Goal: Task Accomplishment & Management: Manage account settings

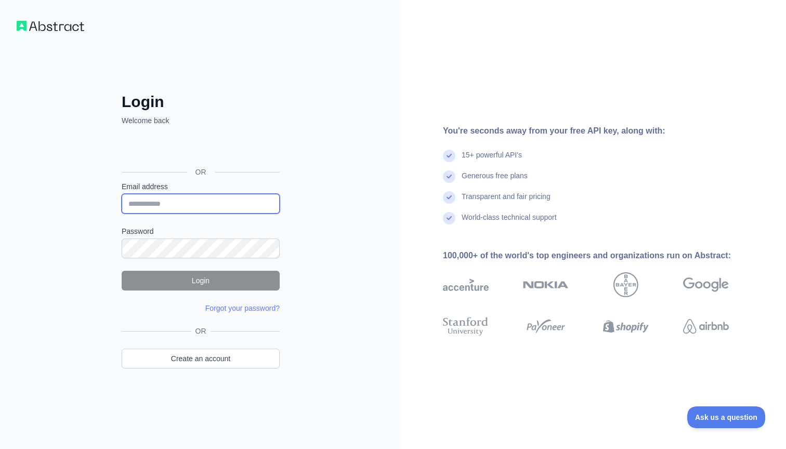
type input "**********"
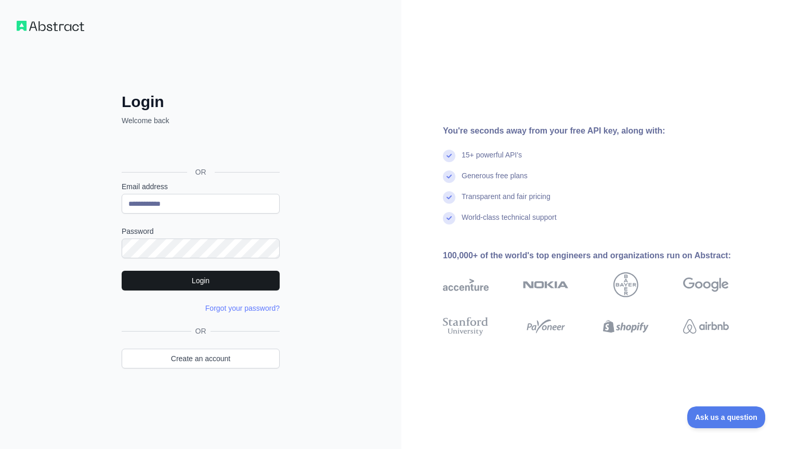
click at [206, 284] on button "Login" at bounding box center [201, 281] width 158 height 20
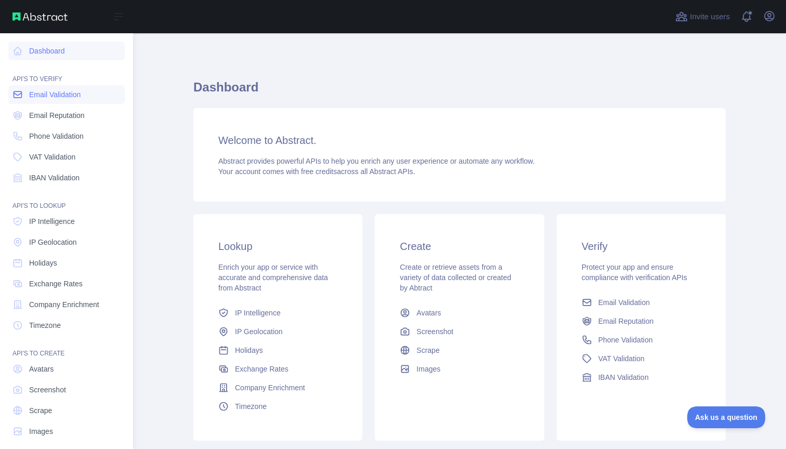
click at [53, 99] on span "Email Validation" at bounding box center [54, 94] width 51 height 10
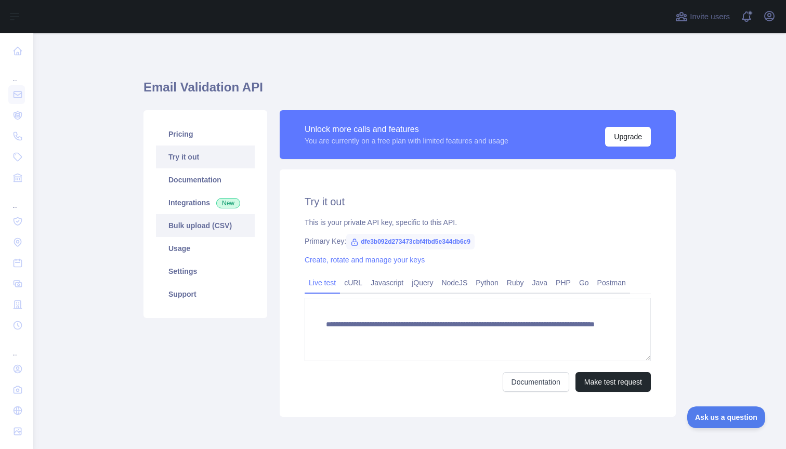
click at [187, 216] on link "Bulk upload (CSV)" at bounding box center [205, 225] width 99 height 23
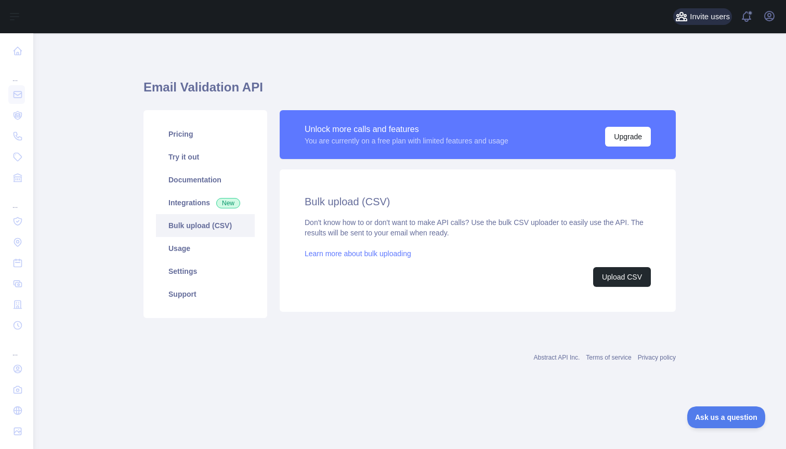
click at [707, 23] on button "Invite users" at bounding box center [702, 16] width 59 height 17
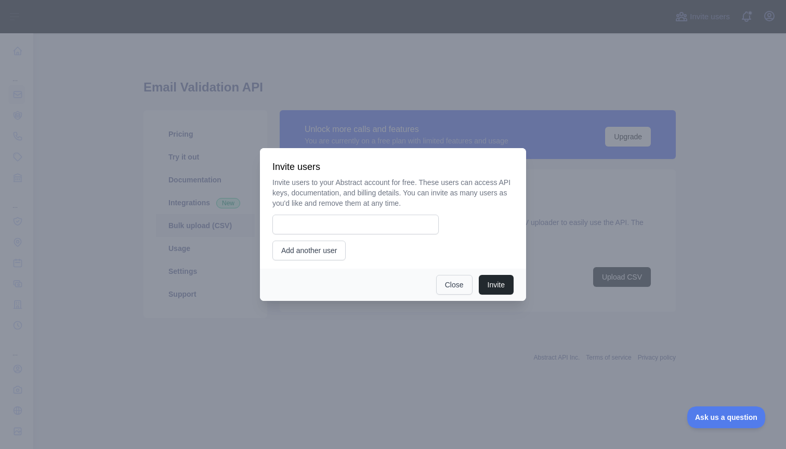
click at [439, 289] on button "Close" at bounding box center [454, 285] width 36 height 20
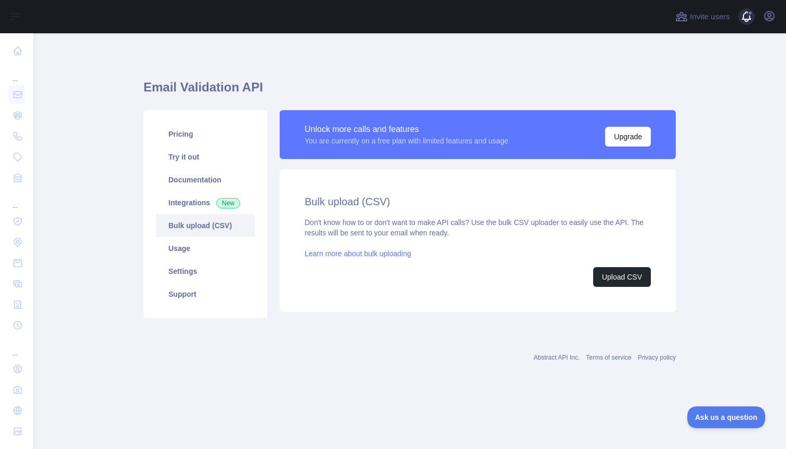
click at [746, 19] on span at bounding box center [751, 16] width 21 height 33
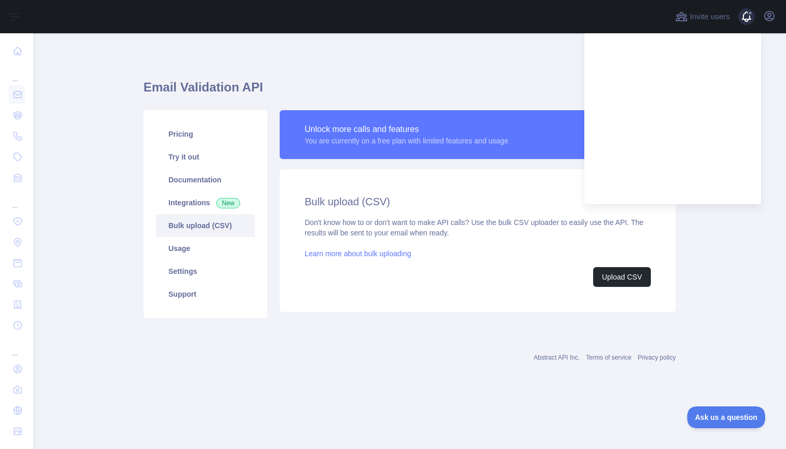
click at [746, 19] on span at bounding box center [751, 16] width 21 height 33
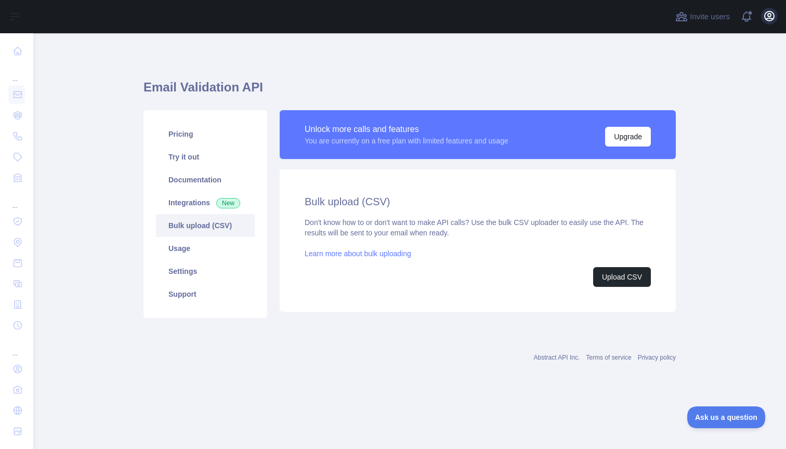
click at [773, 18] on icon "button" at bounding box center [769, 16] width 12 height 12
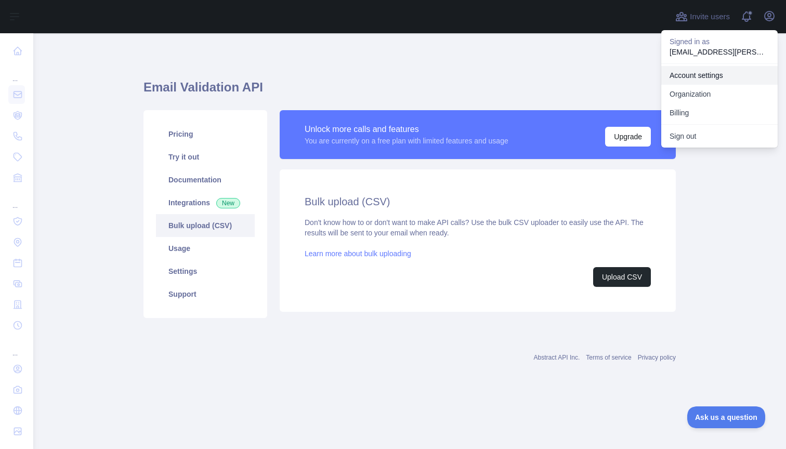
click at [695, 78] on link "Account settings" at bounding box center [719, 75] width 116 height 19
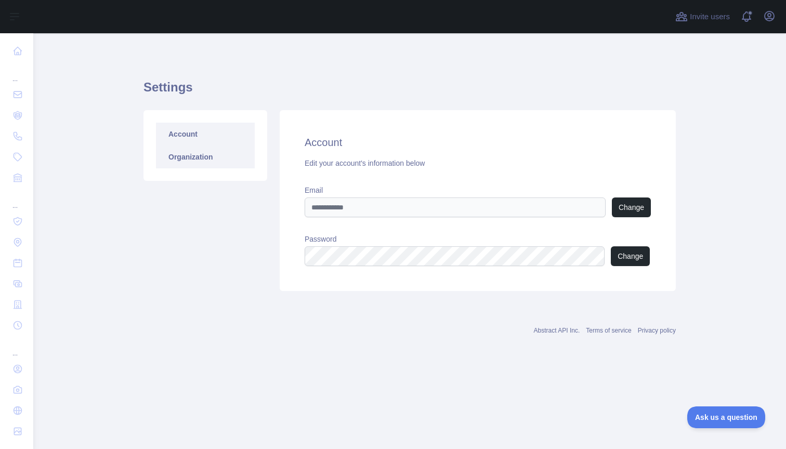
click at [182, 163] on link "Organization" at bounding box center [205, 157] width 99 height 23
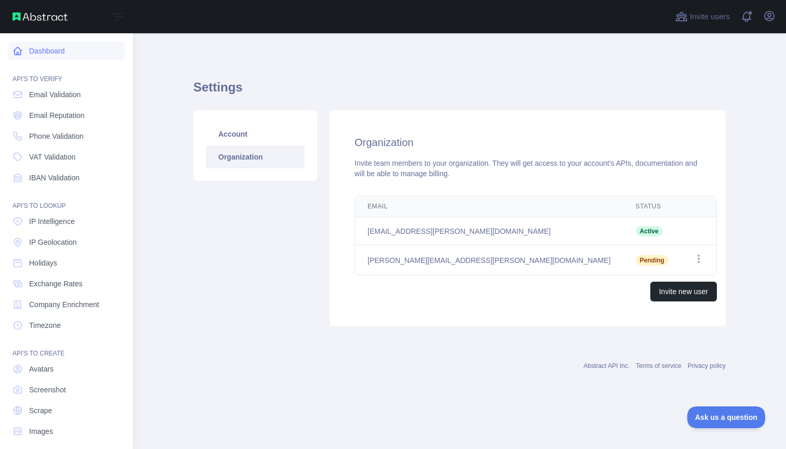
click at [24, 50] on link "Dashboard" at bounding box center [66, 51] width 116 height 19
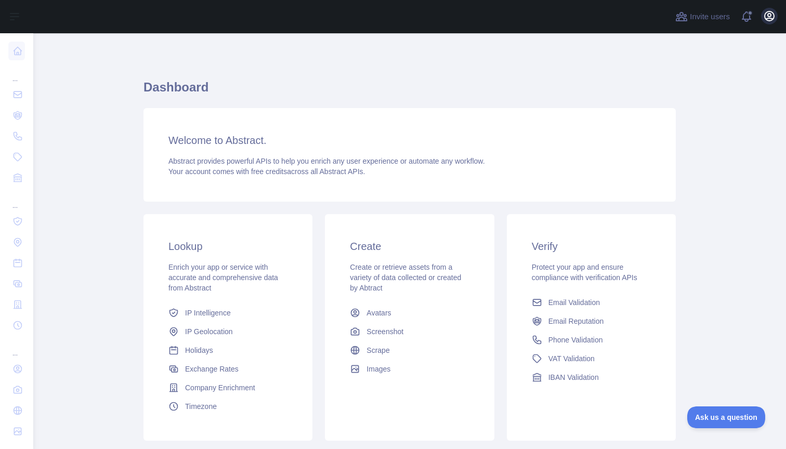
click at [772, 22] on button "Open user menu" at bounding box center [769, 16] width 17 height 17
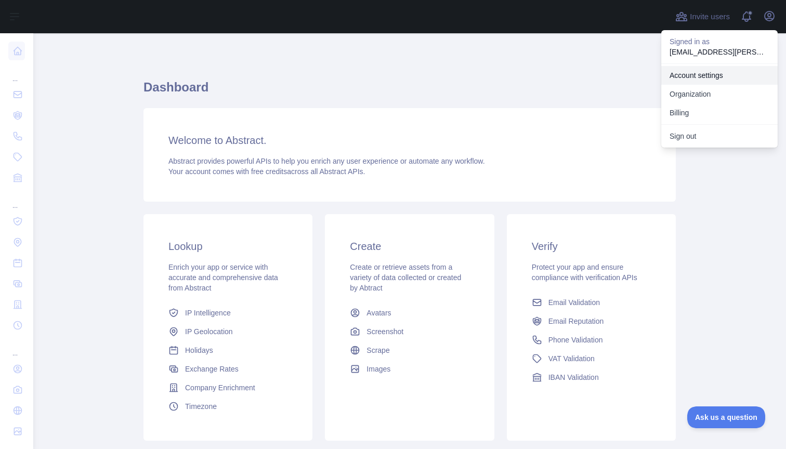
click at [701, 75] on link "Account settings" at bounding box center [719, 75] width 116 height 19
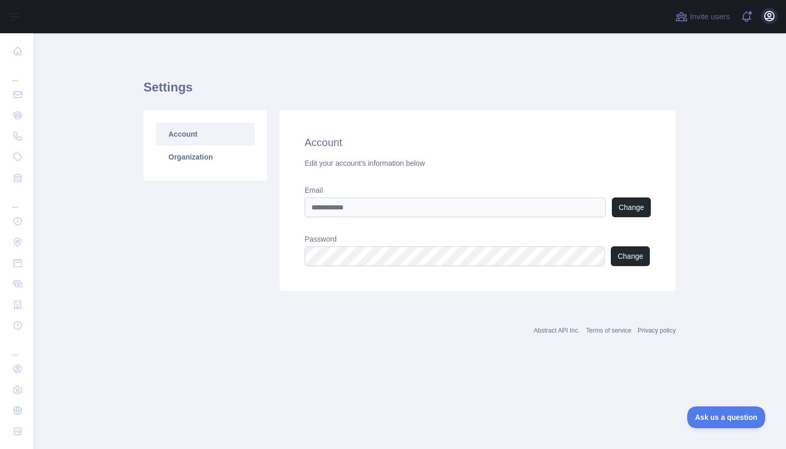
click at [769, 21] on icon "button" at bounding box center [769, 15] width 9 height 9
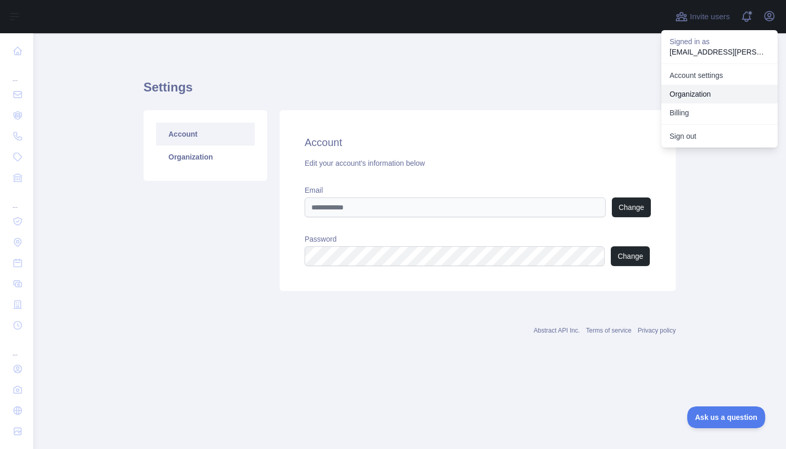
click at [697, 95] on link "Organization" at bounding box center [719, 94] width 116 height 19
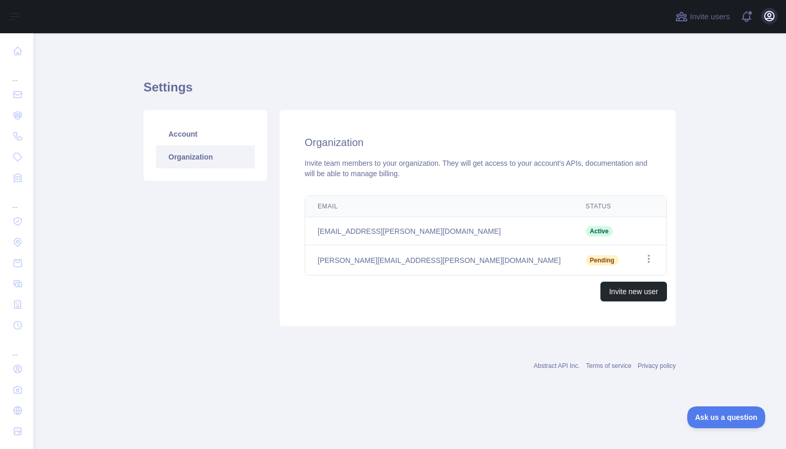
click at [772, 13] on icon "button" at bounding box center [769, 16] width 12 height 12
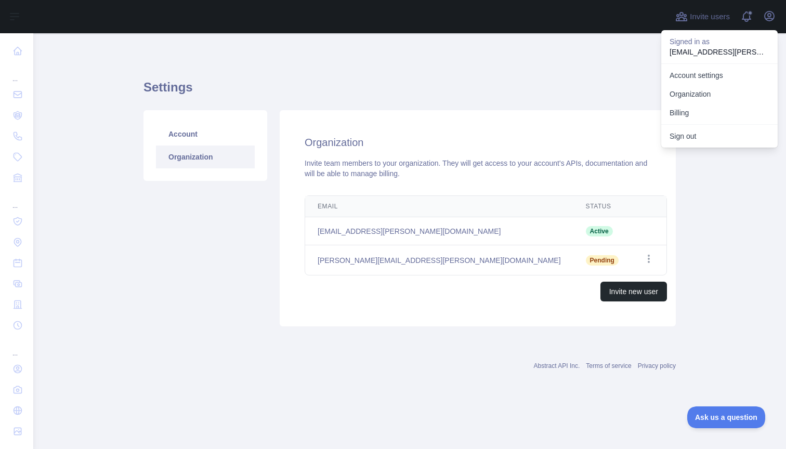
click at [626, 100] on h1 "Settings" at bounding box center [410, 91] width 532 height 25
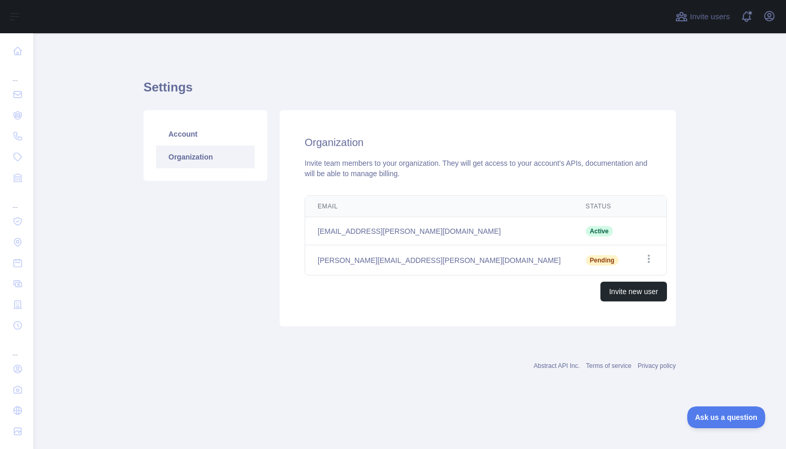
click at [147, 334] on div "Settings Account Organization Organization Invite team members to your organiza…" at bounding box center [410, 199] width 532 height 283
